Goal: Task Accomplishment & Management: Manage account settings

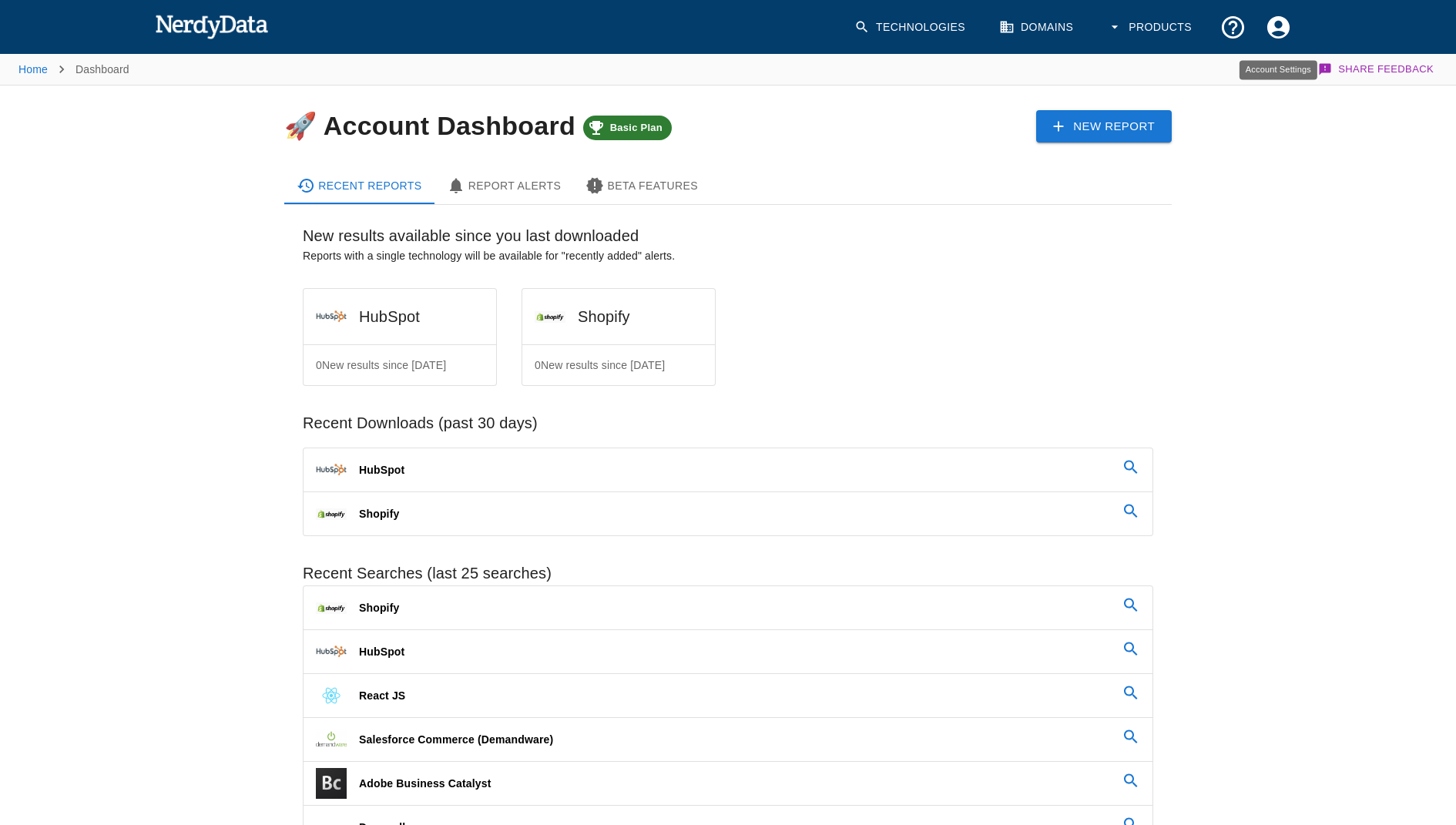
click at [1279, 41] on button "Account Settings" at bounding box center [1278, 28] width 45 height 45
click at [1262, 371] on div at bounding box center [728, 412] width 1456 height 825
click at [1155, 24] on button "Products" at bounding box center [1152, 28] width 107 height 45
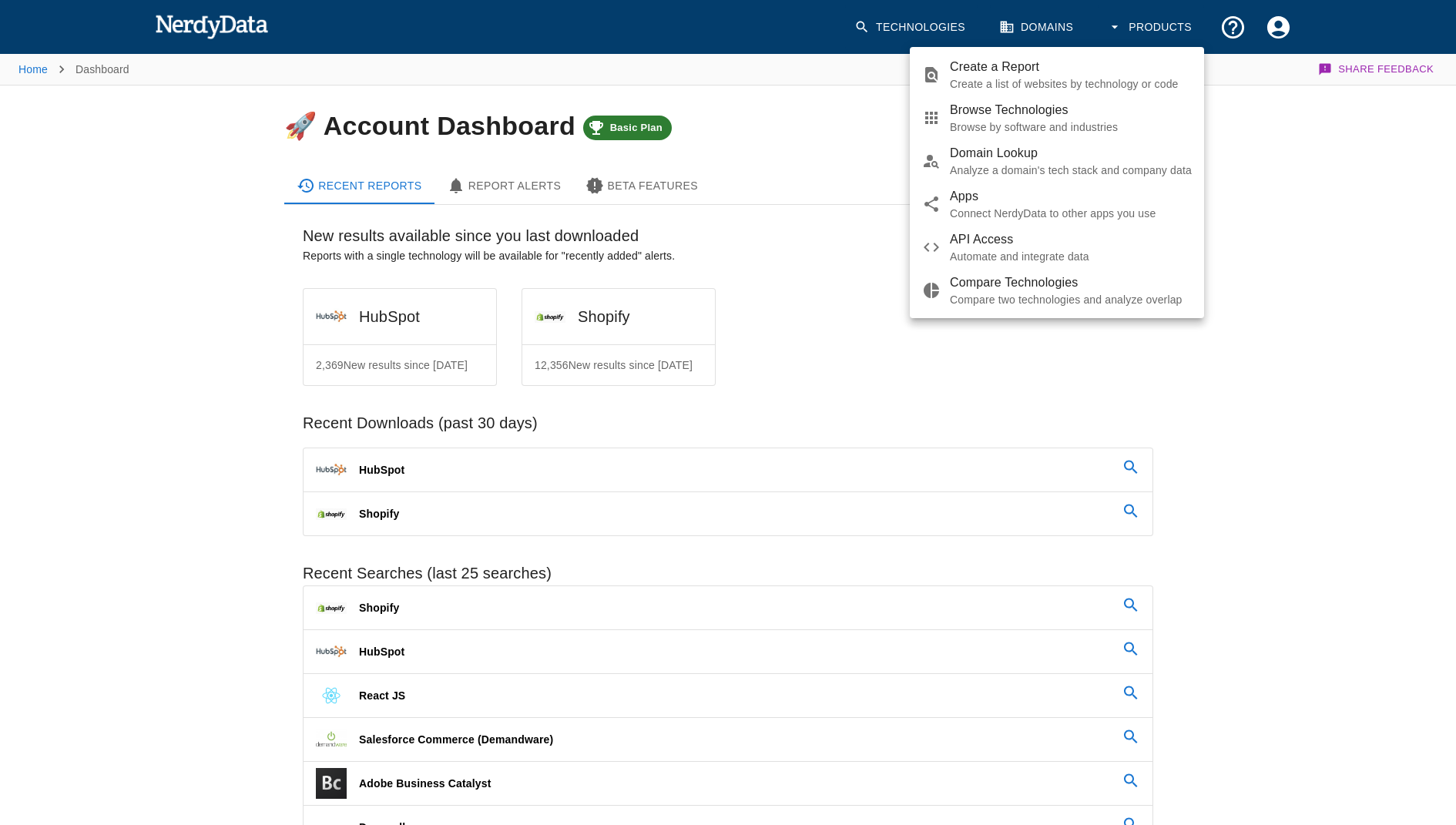
click at [1278, 211] on div at bounding box center [728, 412] width 1456 height 825
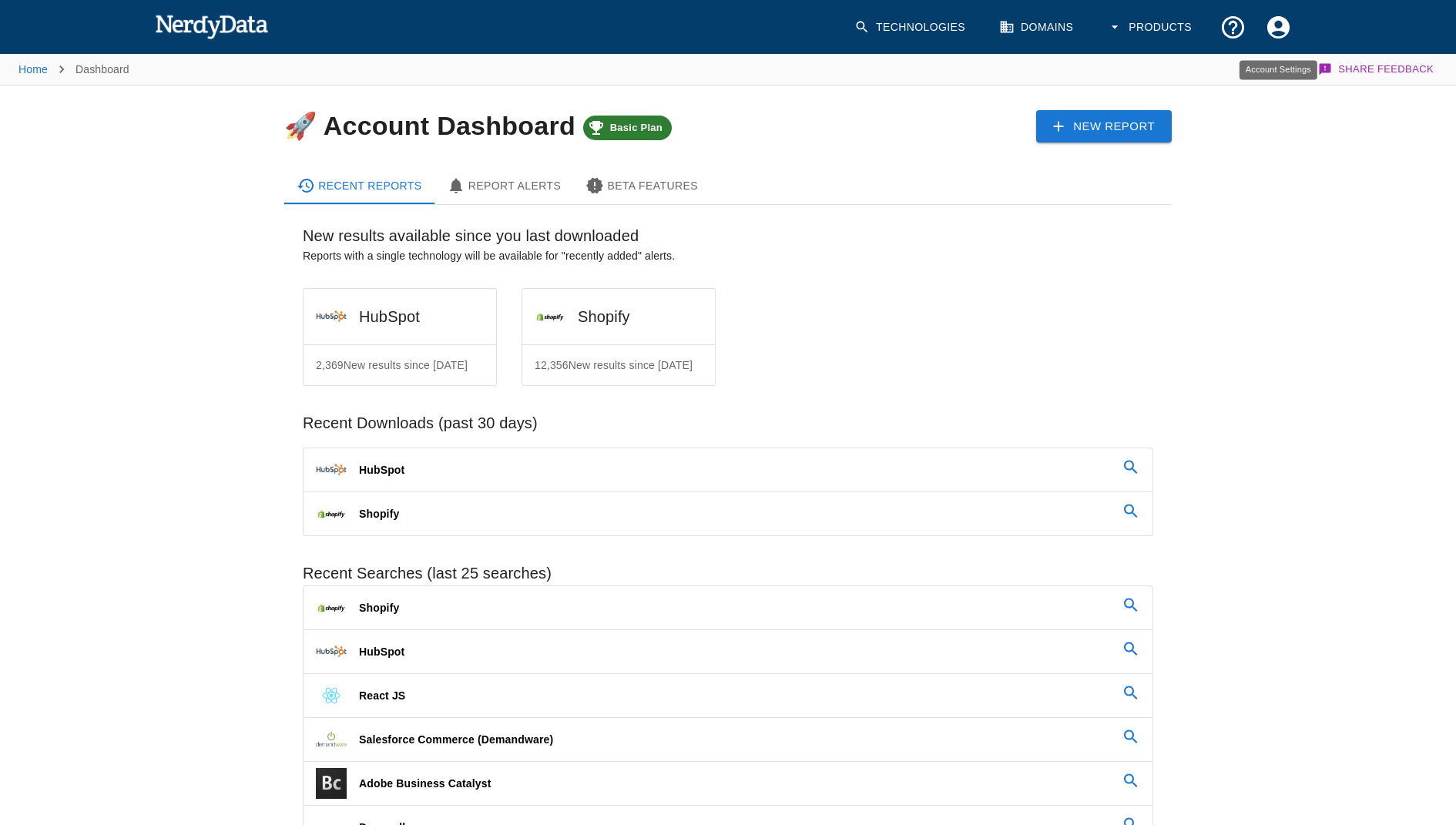
click at [1280, 27] on icon "Account Settings" at bounding box center [1278, 27] width 27 height 27
click at [1267, 75] on span "Dashboard" at bounding box center [1258, 66] width 61 height 19
click at [1280, 28] on icon "Account Settings" at bounding box center [1278, 27] width 23 height 23
click at [1256, 86] on span "Settings" at bounding box center [1258, 95] width 61 height 19
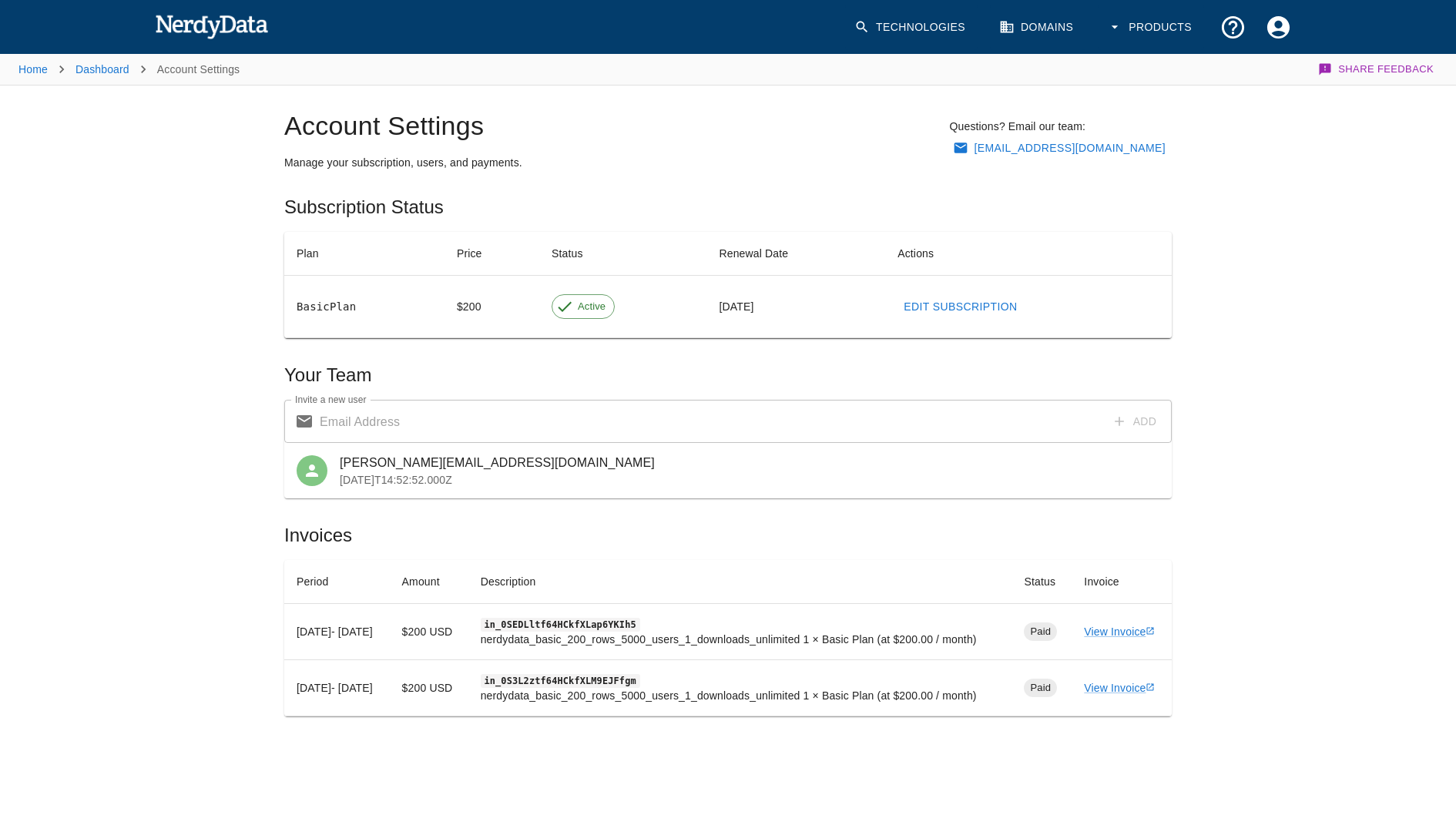
click at [592, 311] on span "Active" at bounding box center [591, 306] width 44 height 15
click at [1105, 630] on td "View Invoice" at bounding box center [1121, 631] width 100 height 56
click at [1109, 625] on link "View Invoice" at bounding box center [1120, 631] width 71 height 12
